Goal: Transaction & Acquisition: Download file/media

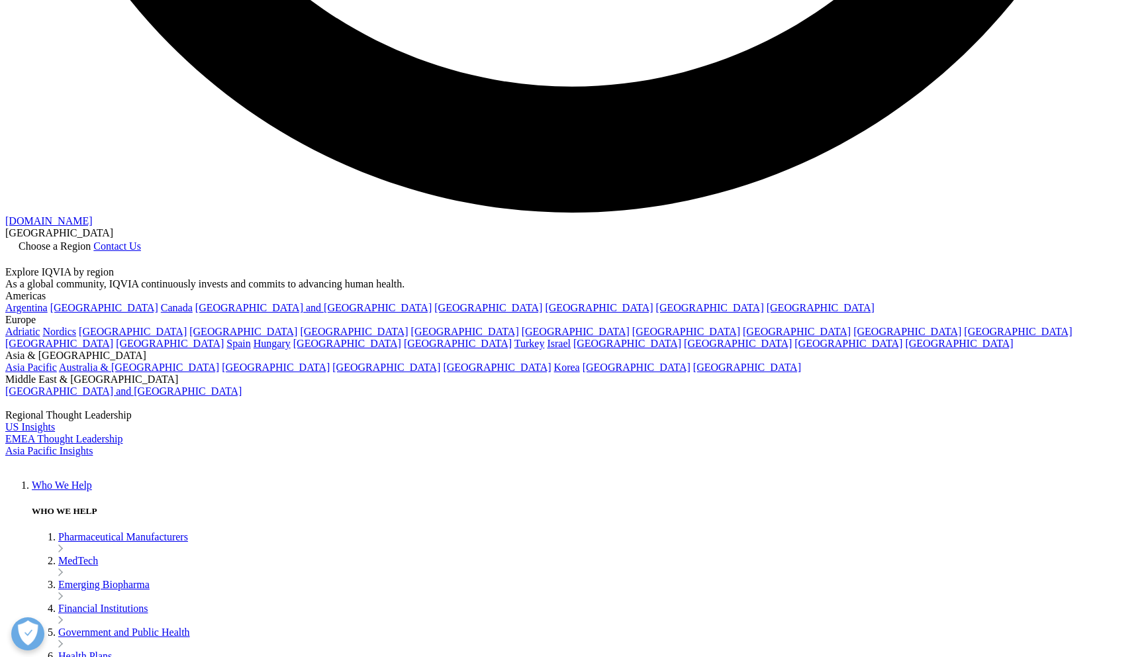
scroll to position [3215, 0]
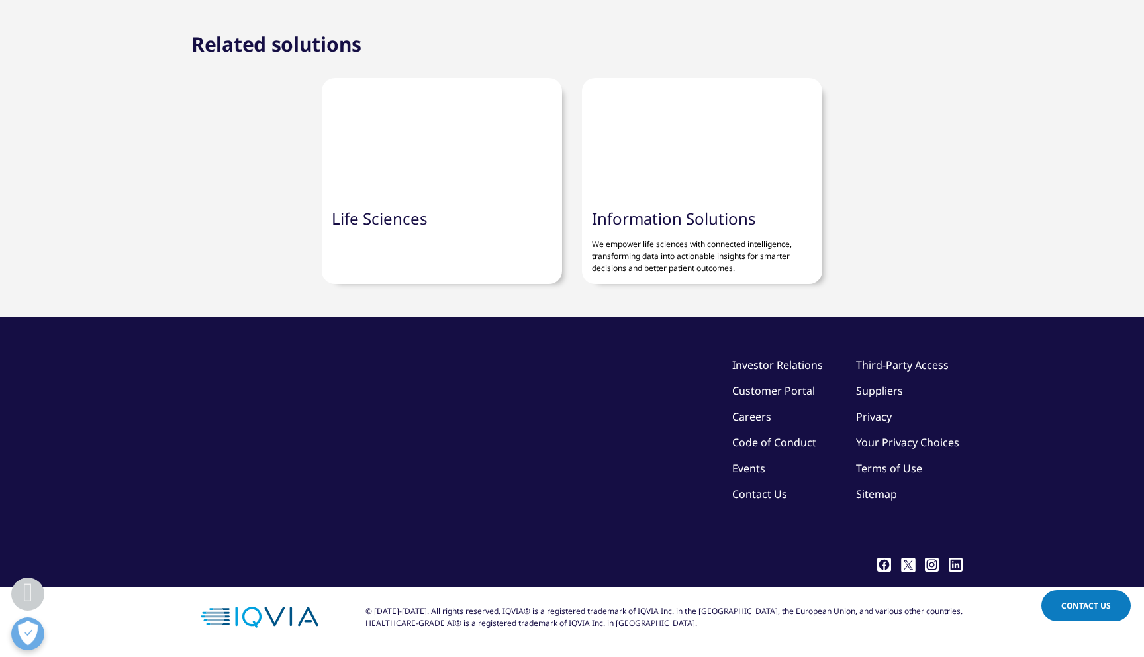
scroll to position [4374, 0]
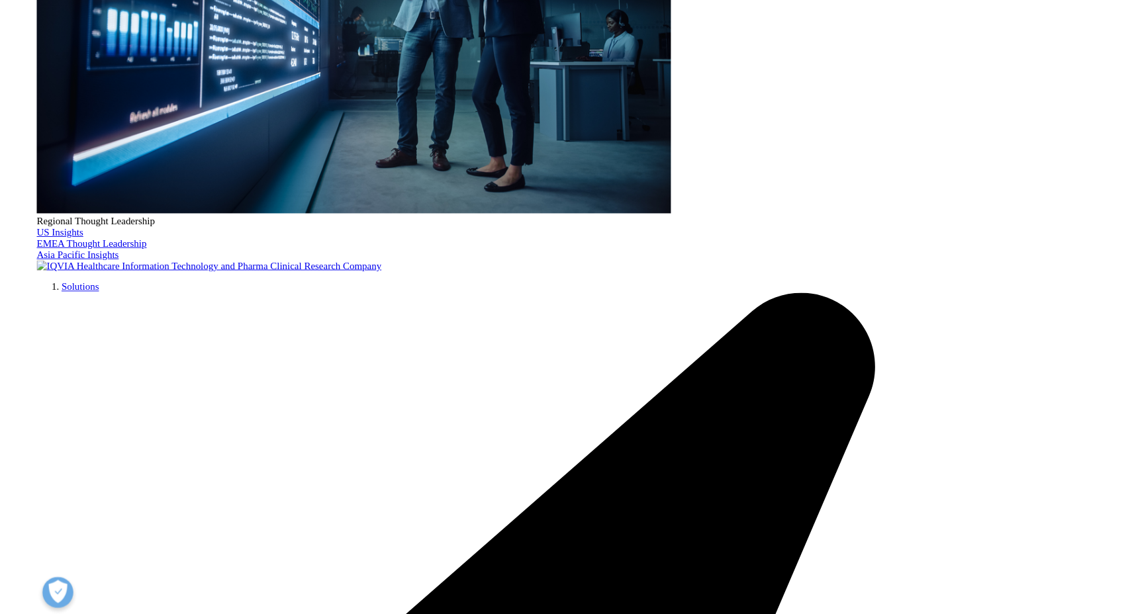
scroll to position [385, 0]
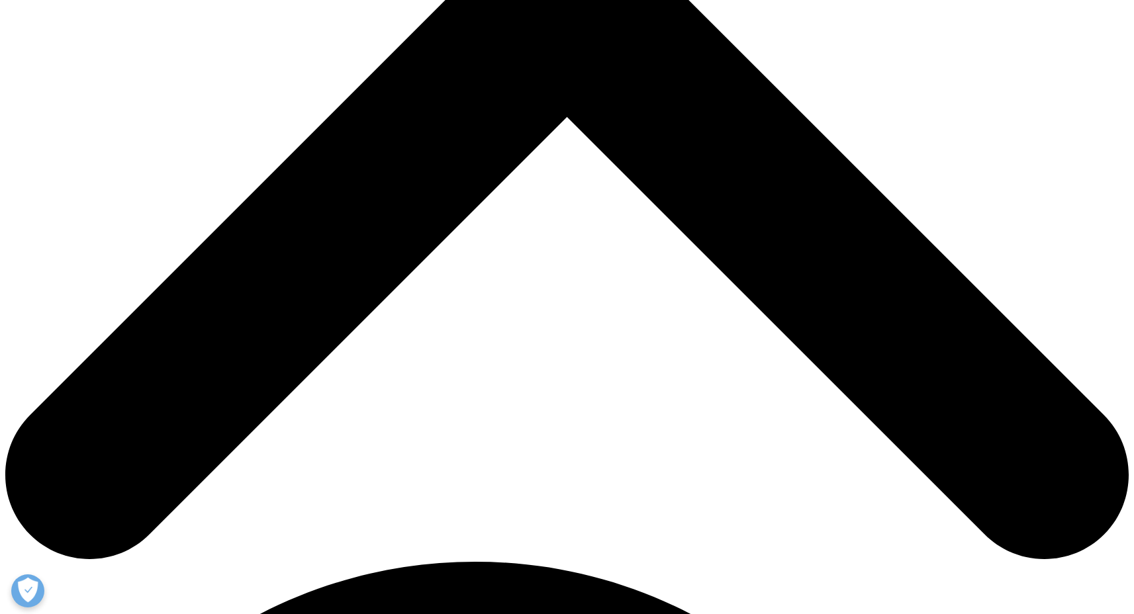
scroll to position [580, 0]
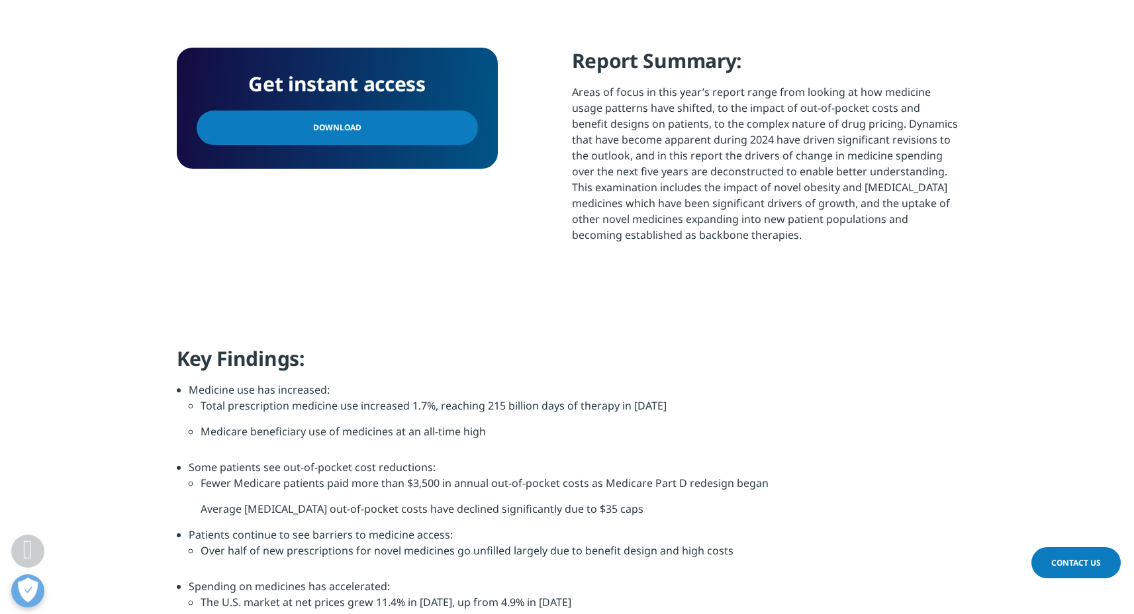
click at [431, 139] on link "Download" at bounding box center [337, 128] width 281 height 34
